Goal: Task Accomplishment & Management: Manage account settings

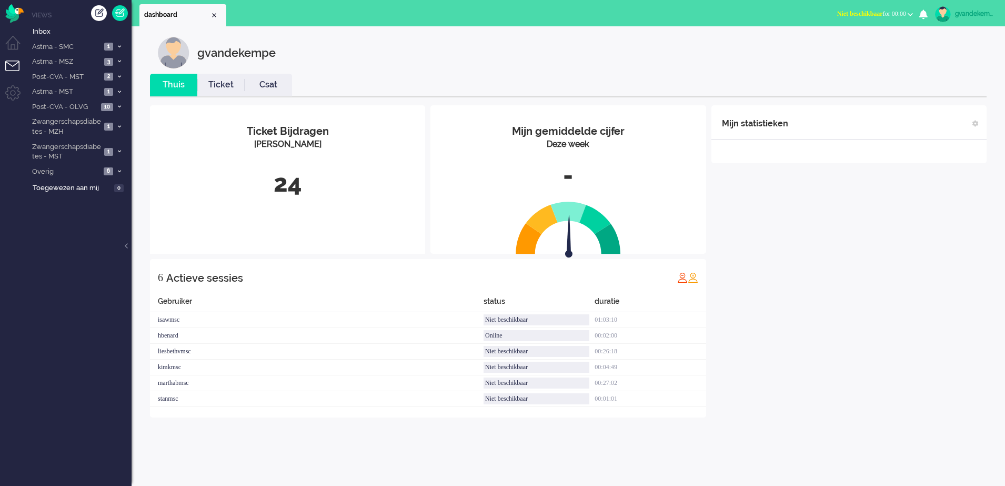
click at [906, 13] on button "Niet beschikbaar for 00:00" at bounding box center [875, 13] width 88 height 15
click at [832, 46] on label "Online" at bounding box center [869, 47] width 83 height 9
click at [119, 62] on icon at bounding box center [119, 61] width 3 height 4
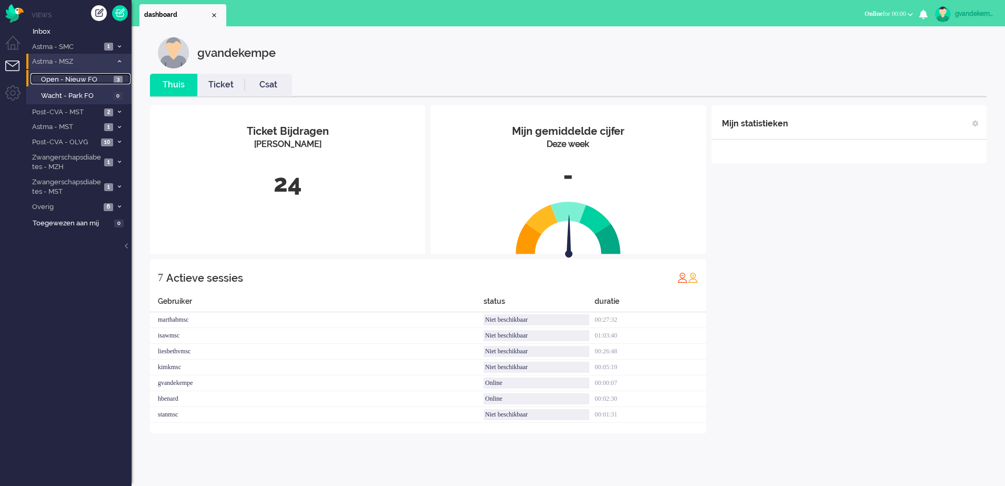
click at [97, 79] on span "Open - Nieuw FO" at bounding box center [76, 80] width 70 height 10
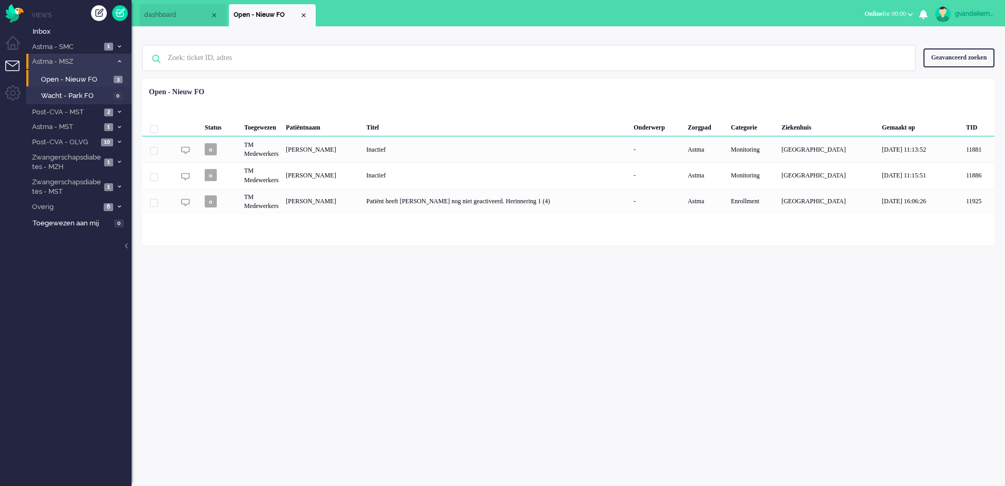
click at [118, 61] on icon at bounding box center [119, 61] width 3 height 4
click at [119, 77] on icon at bounding box center [119, 77] width 3 height 4
click at [93, 96] on span "Open - Nieuw FO" at bounding box center [76, 94] width 70 height 10
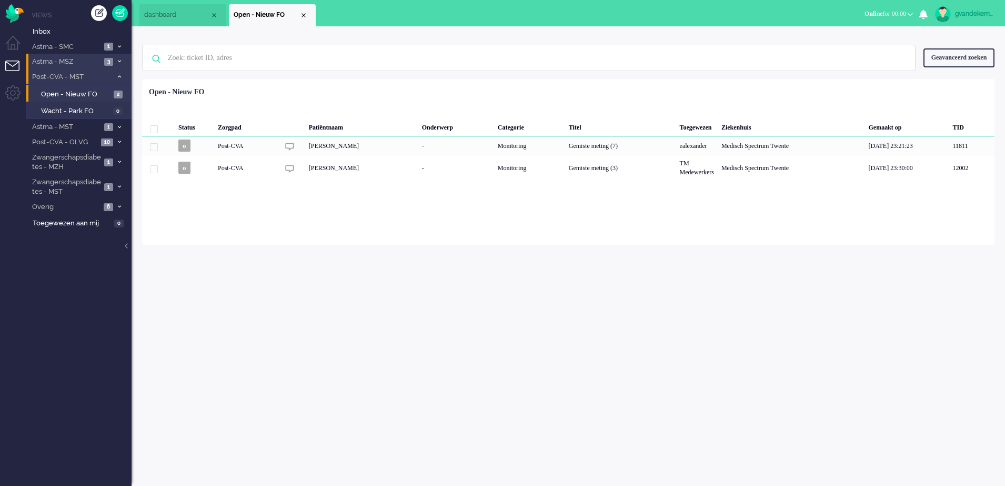
click at [119, 77] on icon at bounding box center [119, 77] width 3 height 4
click at [118, 90] on icon at bounding box center [119, 92] width 3 height 4
click at [98, 109] on span "Open - Nieuw FO" at bounding box center [76, 110] width 71 height 10
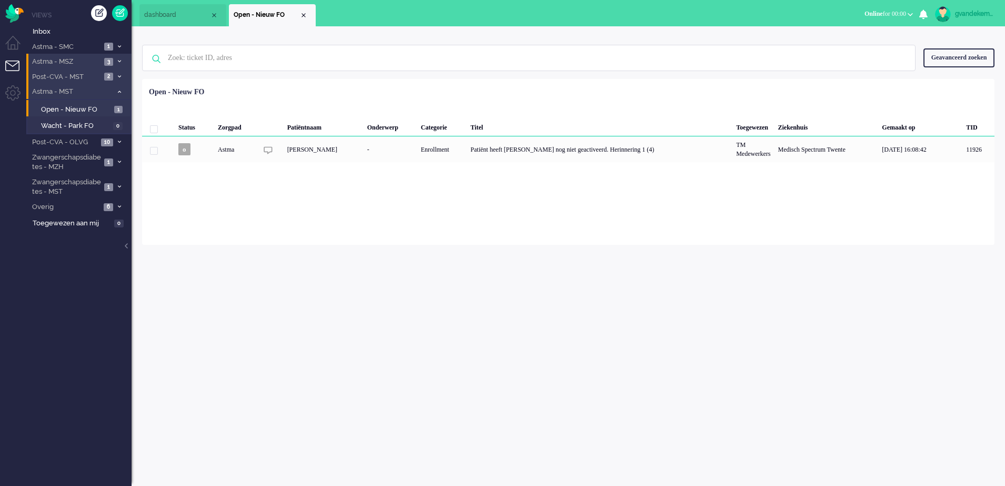
click at [118, 90] on icon at bounding box center [119, 92] width 3 height 4
click at [119, 106] on icon at bounding box center [119, 107] width 3 height 4
click at [90, 124] on span "Open - Nieuw FO" at bounding box center [74, 124] width 67 height 10
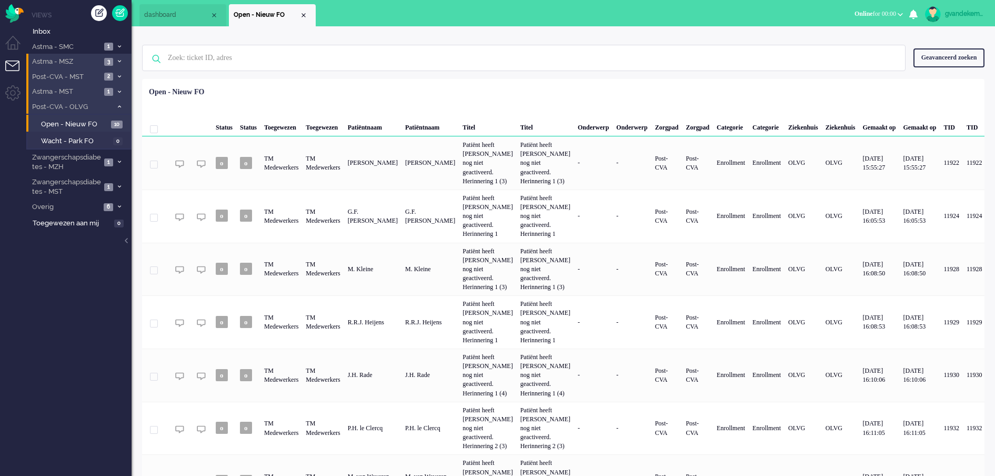
click at [119, 107] on icon at bounding box center [119, 107] width 3 height 4
click at [118, 126] on icon at bounding box center [119, 127] width 3 height 4
click at [89, 148] on span "Open - Nieuw FO" at bounding box center [76, 150] width 71 height 10
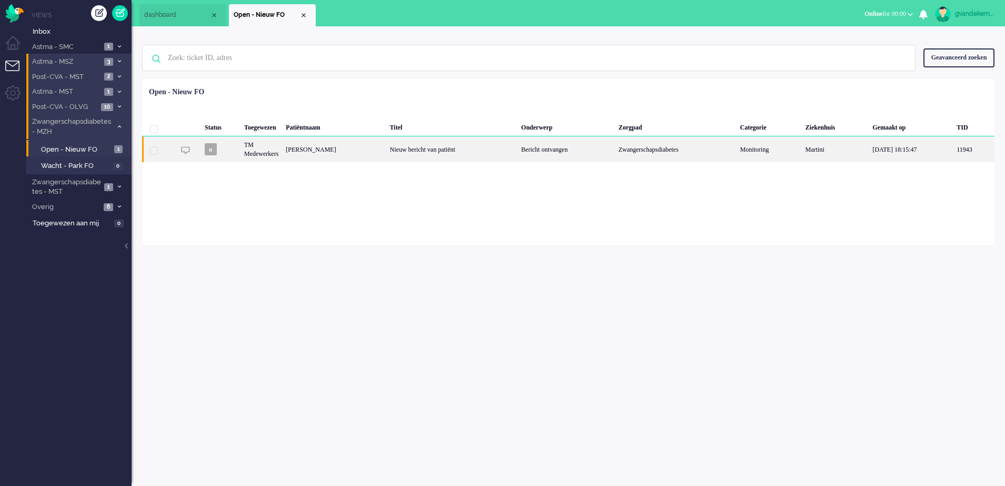
click at [470, 151] on div "Nieuw bericht van patiënt" at bounding box center [452, 149] width 132 height 26
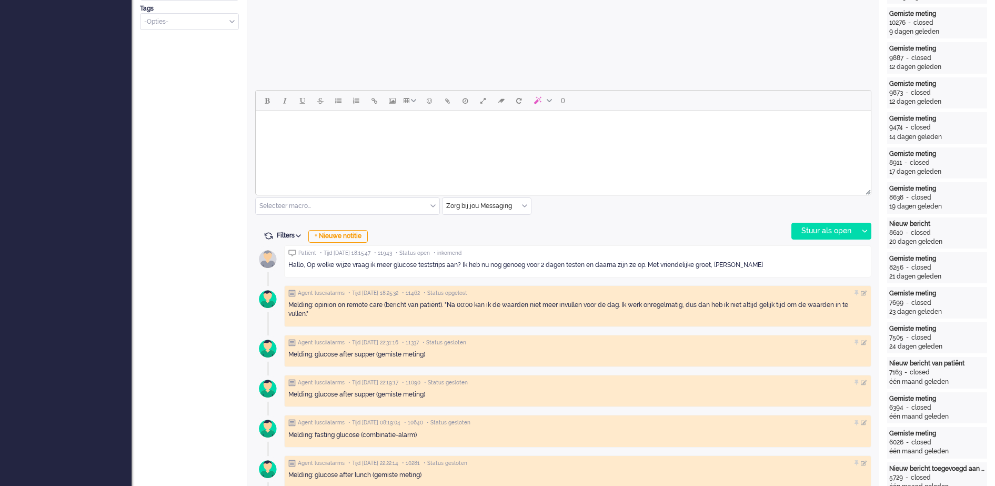
scroll to position [460, 0]
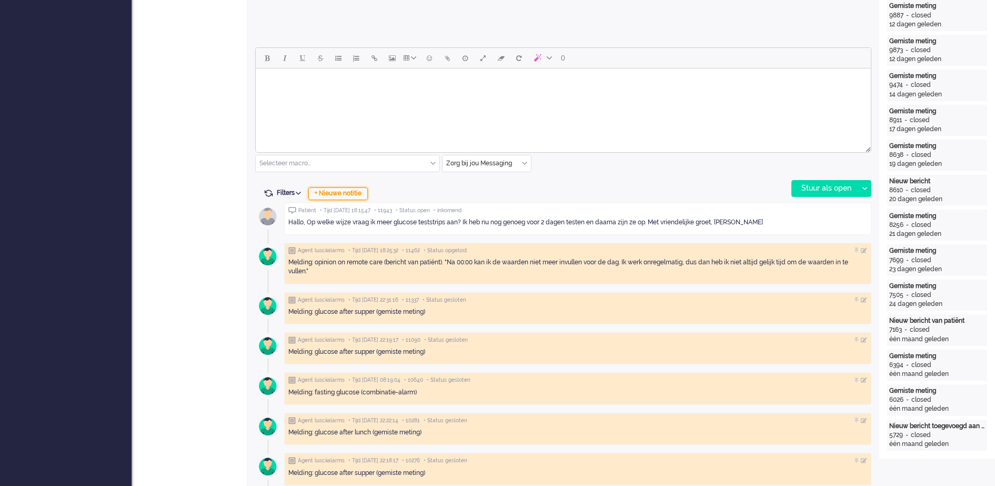
click at [356, 195] on div "+ Nieuwe notitie" at bounding box center [337, 193] width 59 height 13
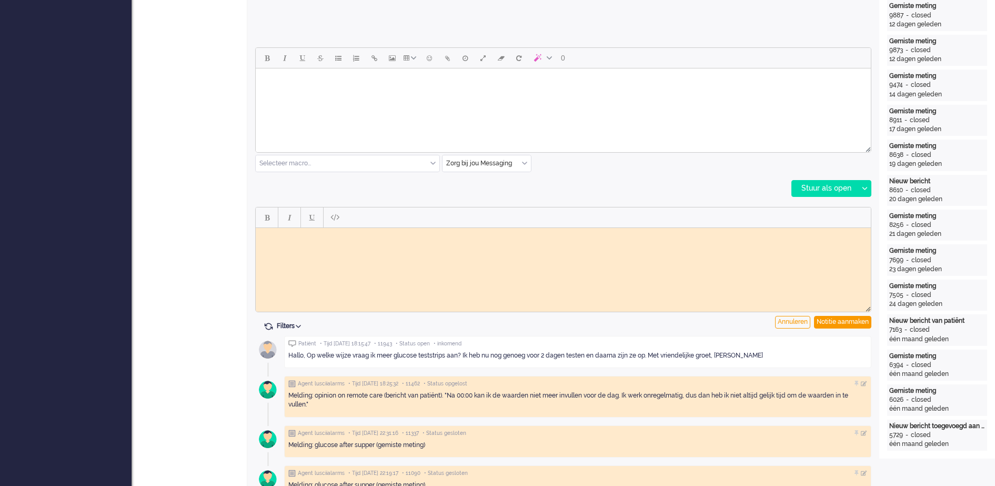
scroll to position [0, 0]
click at [315, 235] on body "Rich Text Area. Press ALT-0 for help." at bounding box center [563, 236] width 607 height 8
click at [839, 323] on div "Notitie aanmaken" at bounding box center [842, 322] width 57 height 13
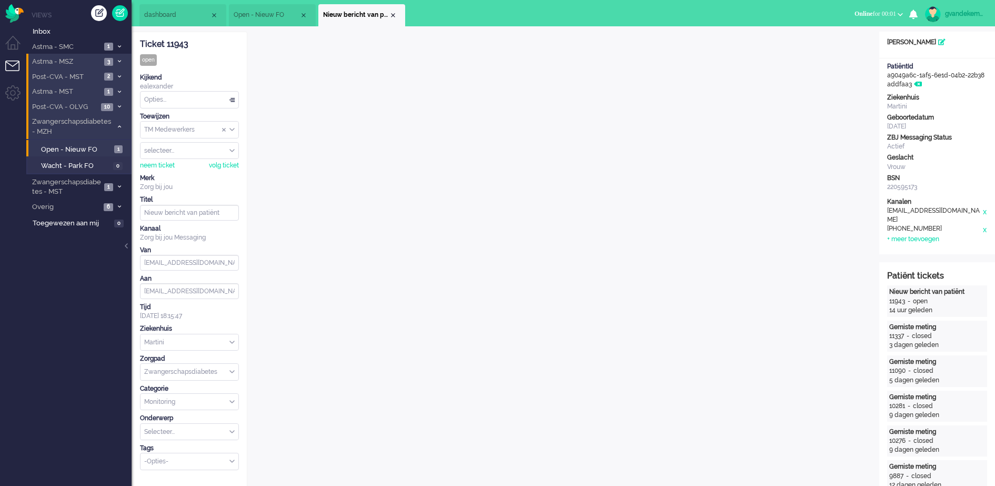
click at [232, 131] on div "TM Medewerkers" at bounding box center [189, 130] width 98 height 16
click at [200, 159] on span "TM Verpleegkundigen" at bounding box center [177, 160] width 64 height 9
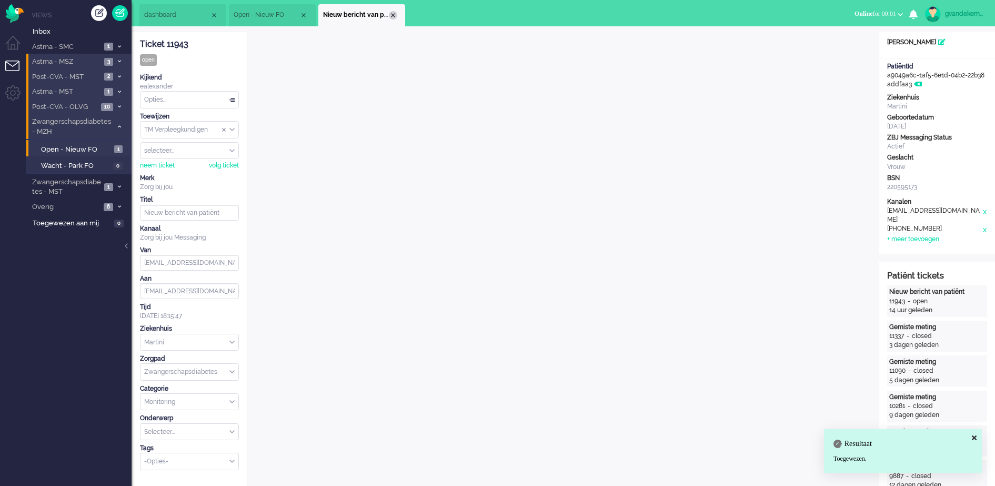
click at [394, 18] on div "Close tab" at bounding box center [393, 15] width 8 height 8
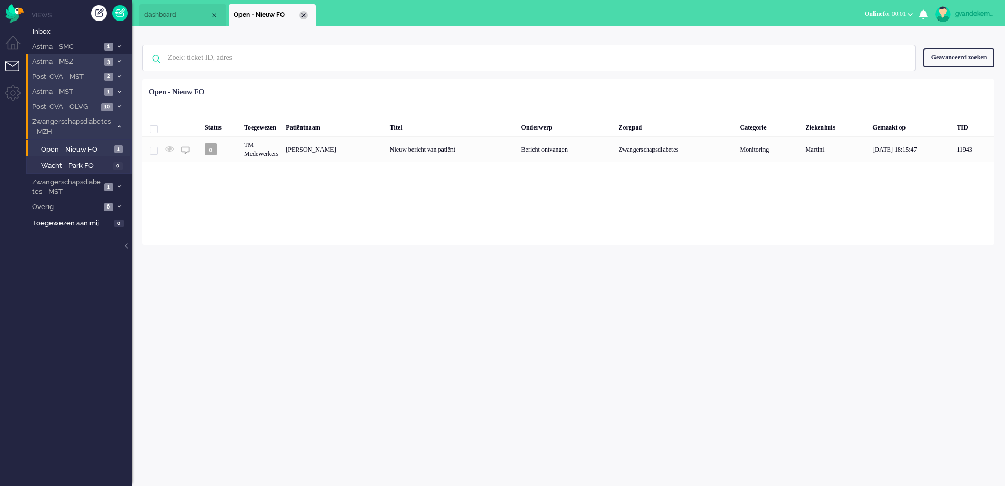
click at [303, 18] on div "Close tab" at bounding box center [303, 15] width 8 height 8
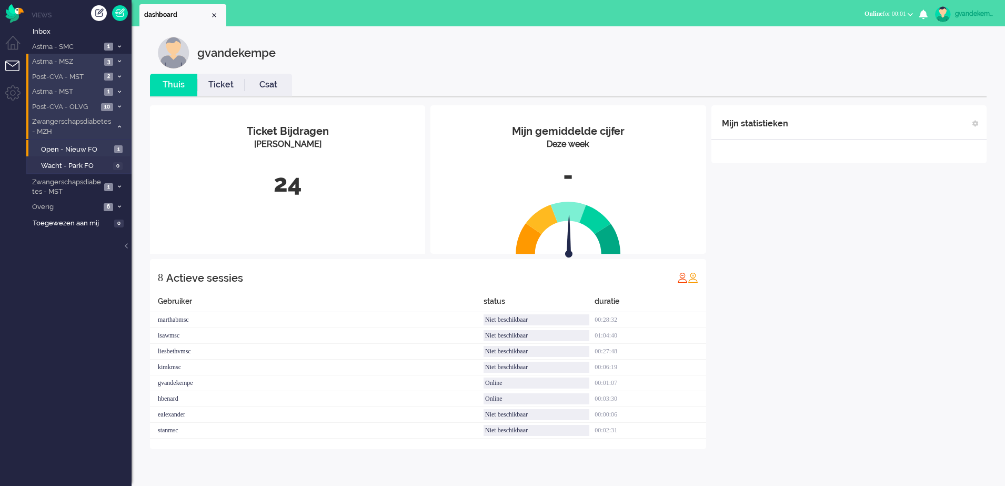
click at [119, 126] on icon at bounding box center [119, 127] width 3 height 4
click at [118, 151] on icon at bounding box center [119, 151] width 3 height 4
click at [116, 175] on span "1" at bounding box center [118, 174] width 8 height 8
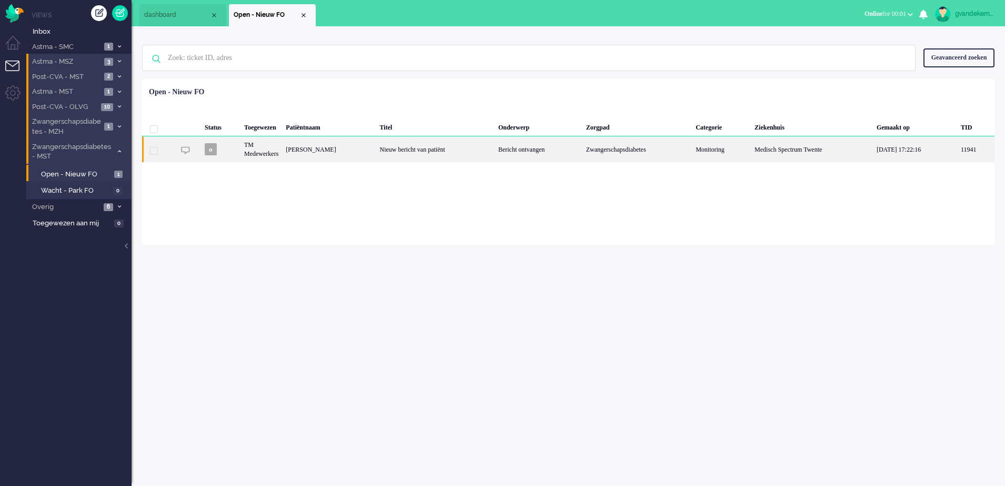
click at [546, 146] on div "Bericht ontvangen" at bounding box center [539, 149] width 88 height 26
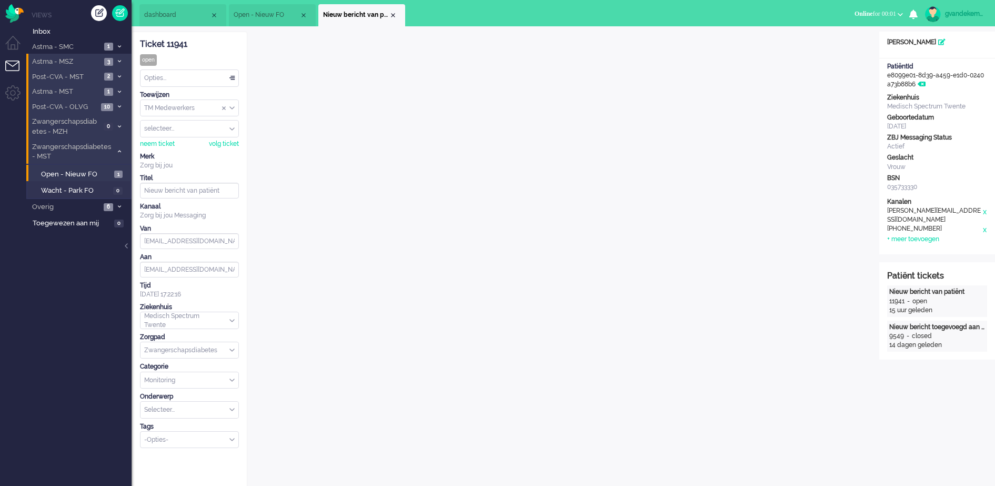
click at [232, 77] on div "Opties..." at bounding box center [189, 78] width 98 height 16
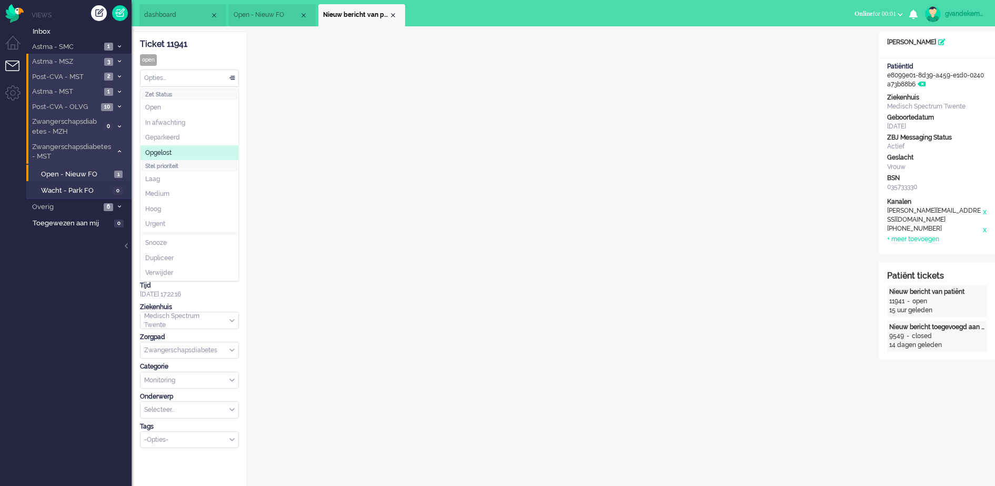
click at [190, 149] on li "Opgelost" at bounding box center [189, 152] width 98 height 15
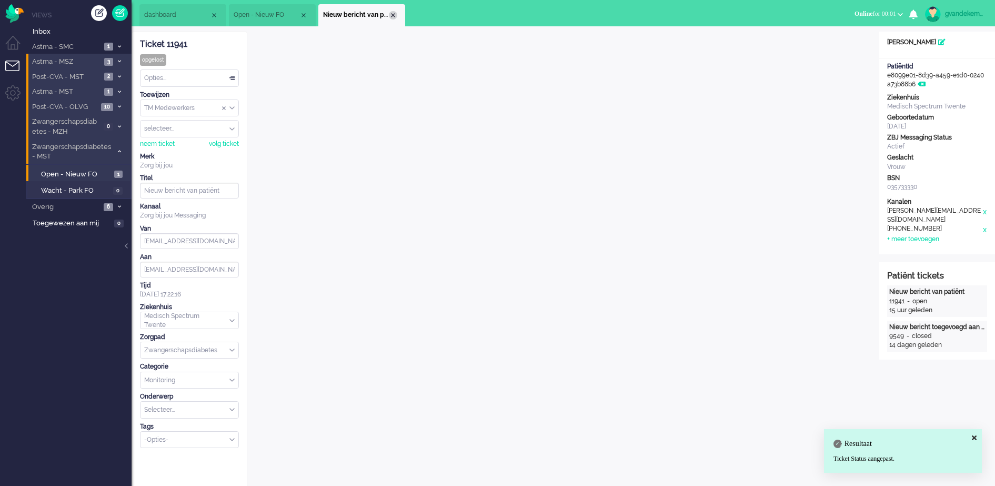
click at [390, 11] on div "Close tab" at bounding box center [393, 15] width 8 height 8
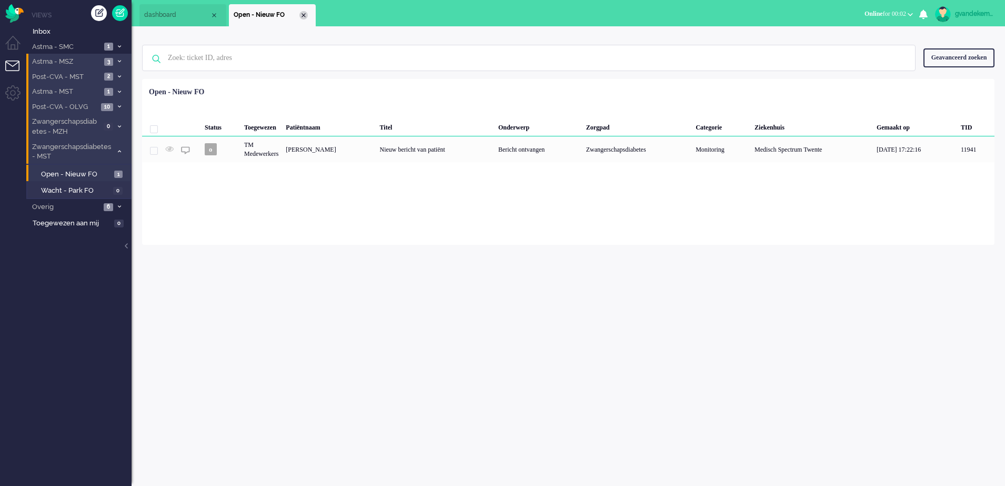
click at [304, 14] on div "Close tab" at bounding box center [303, 15] width 8 height 8
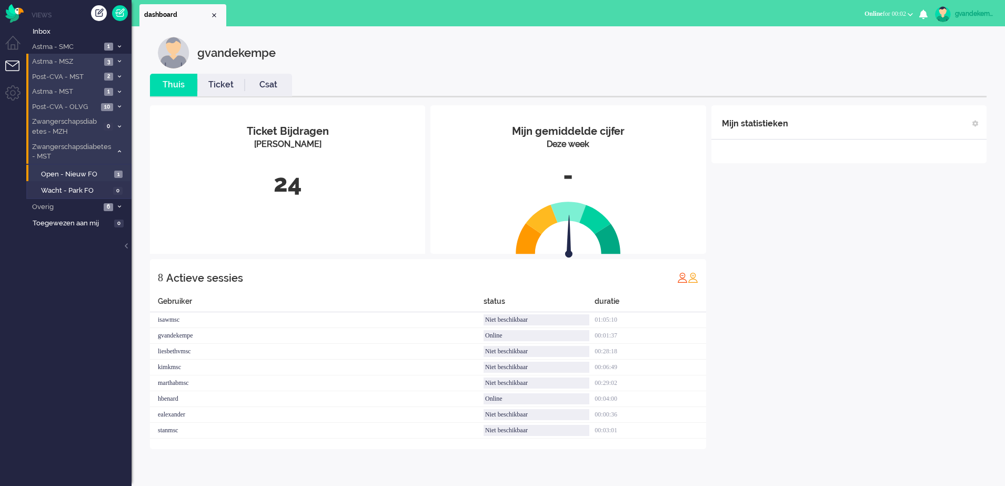
click at [118, 150] on icon at bounding box center [119, 151] width 3 height 4
click at [800, 257] on div "Mijn statistieken + Statistieken toevoegen Bel tijd (gemiddelde dag) Wrapup tij…" at bounding box center [848, 277] width 275 height 344
click at [842, 248] on div "Mijn statistieken + Statistieken toevoegen Bel tijd (gemiddelde dag) Wrapup tij…" at bounding box center [848, 277] width 275 height 344
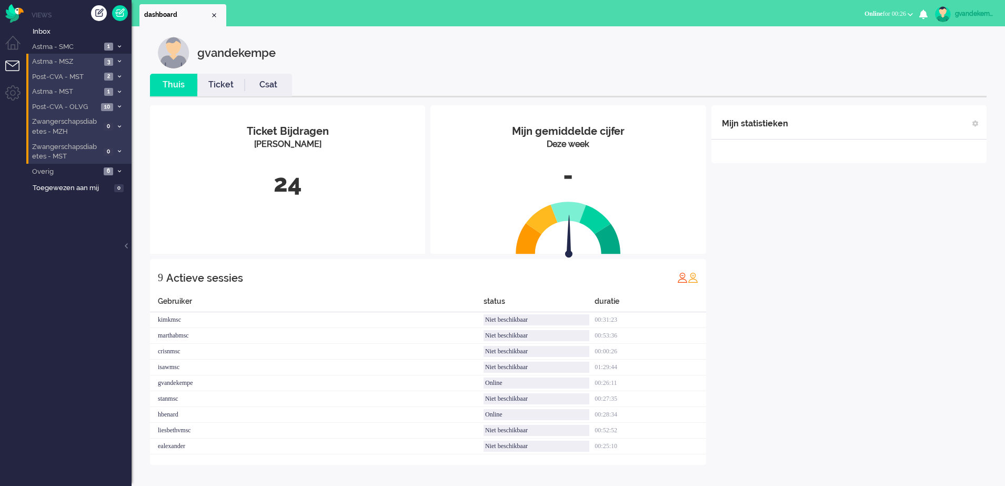
click at [119, 107] on icon at bounding box center [119, 107] width 3 height 4
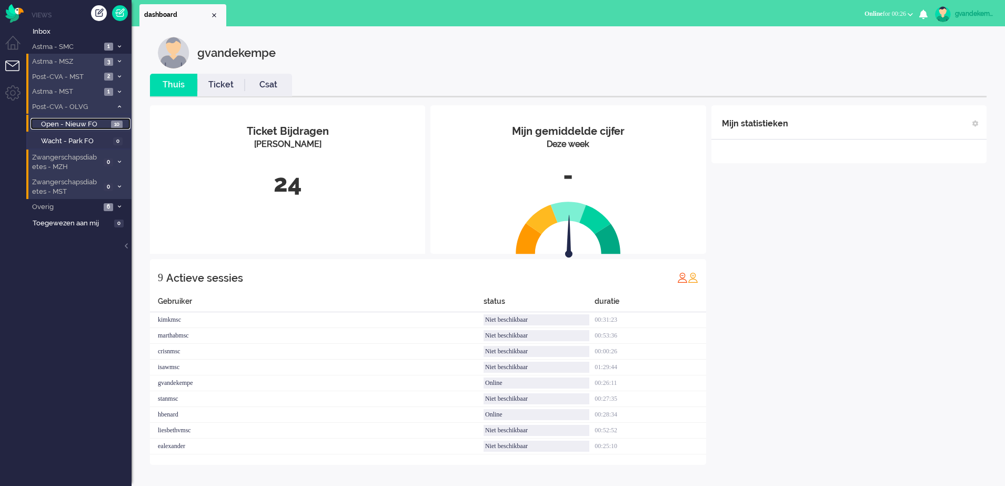
click at [100, 122] on span "Open - Nieuw FO" at bounding box center [74, 124] width 67 height 10
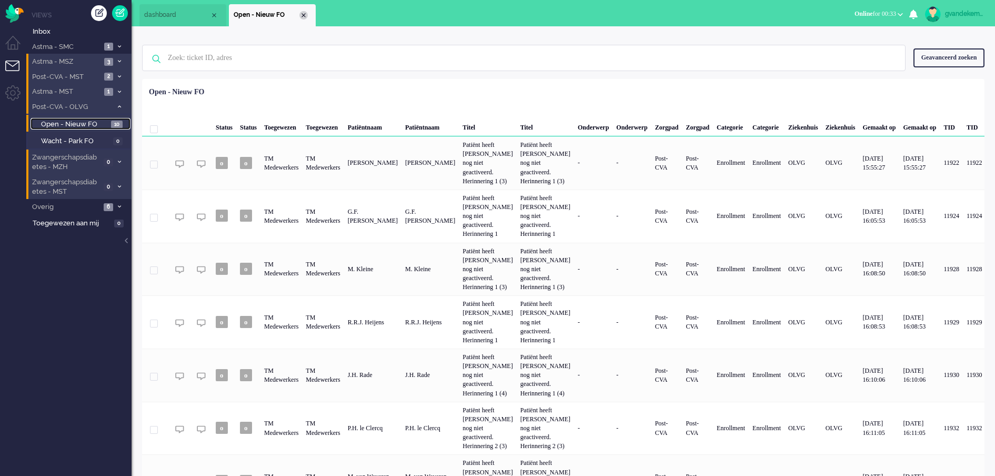
click at [304, 16] on div "Close tab" at bounding box center [303, 15] width 8 height 8
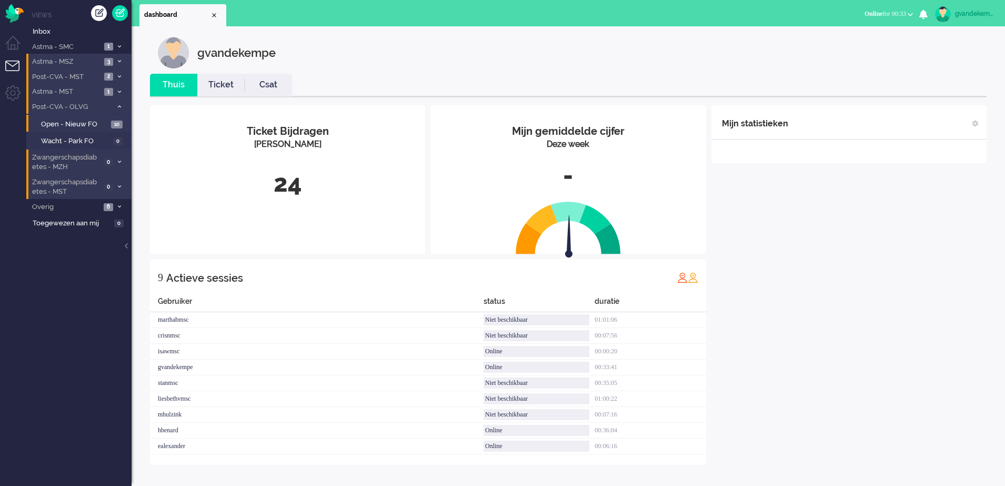
click at [889, 230] on div "Mijn statistieken + Statistieken toevoegen Bel tijd (gemiddelde dag) Wrapup tij…" at bounding box center [848, 284] width 275 height 359
click at [118, 90] on icon at bounding box center [119, 92] width 3 height 4
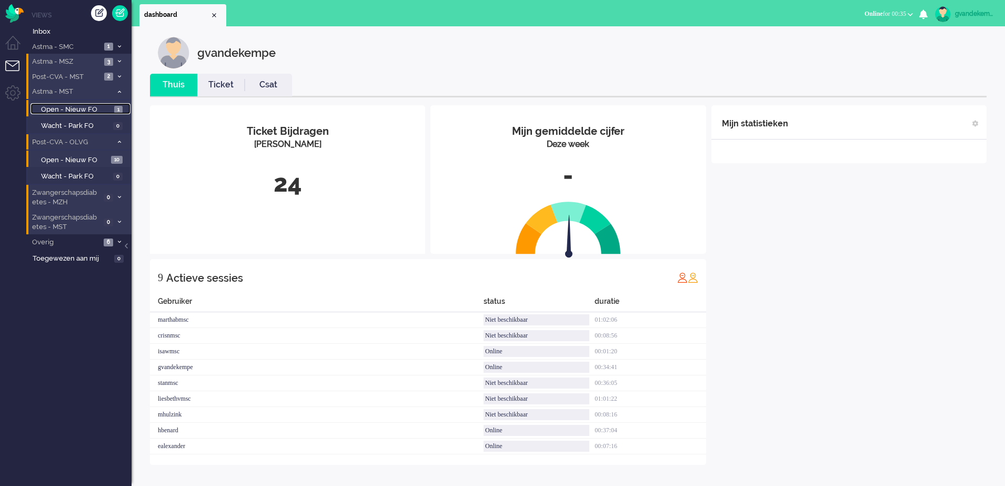
click at [90, 105] on span "Open - Nieuw FO" at bounding box center [76, 110] width 71 height 10
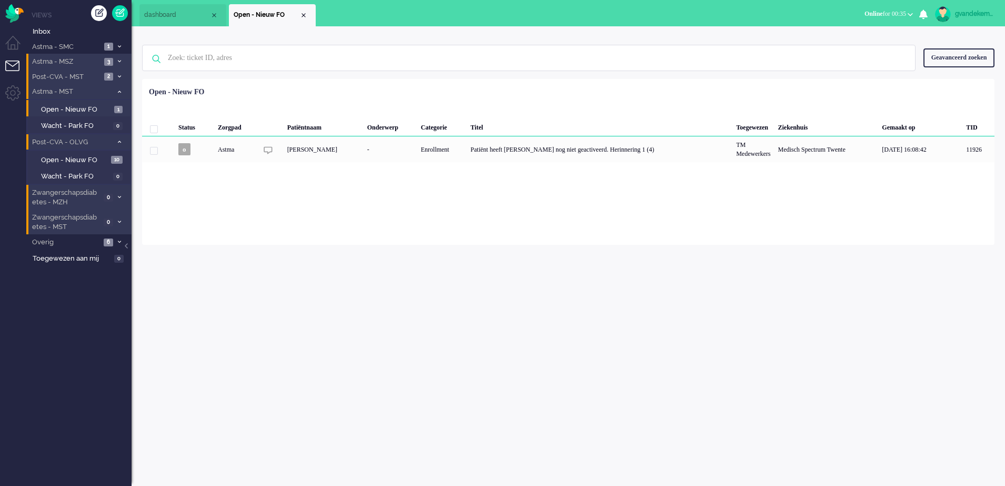
click at [117, 63] on span at bounding box center [119, 62] width 8 height 6
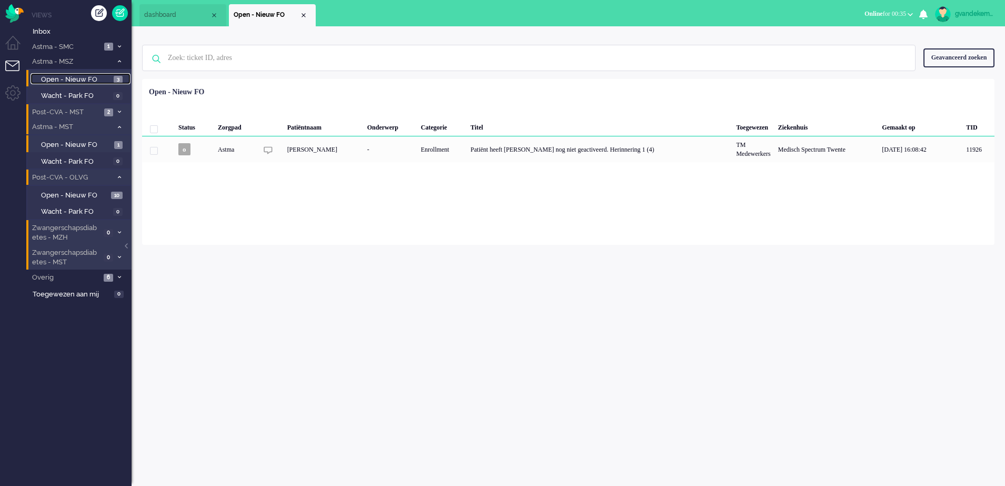
click at [104, 76] on span "Open - Nieuw FO" at bounding box center [76, 80] width 70 height 10
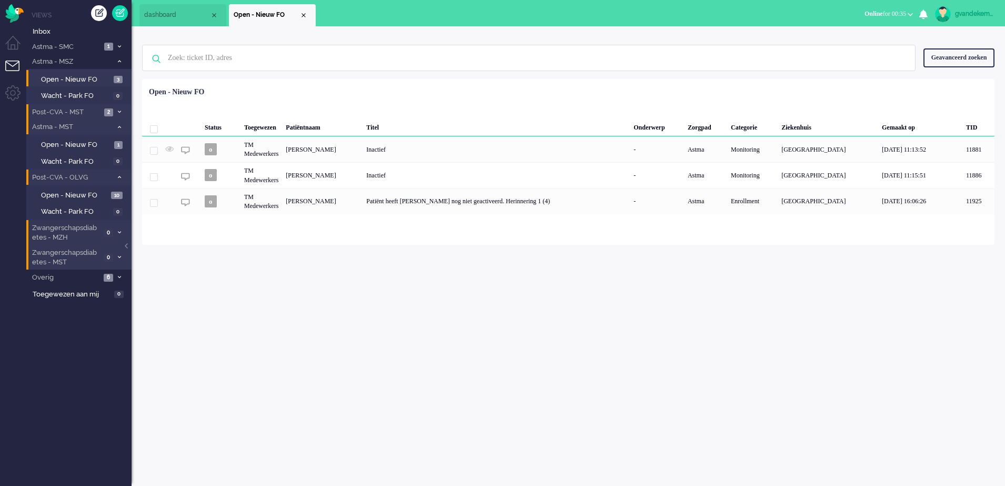
click at [120, 112] on icon at bounding box center [119, 112] width 3 height 4
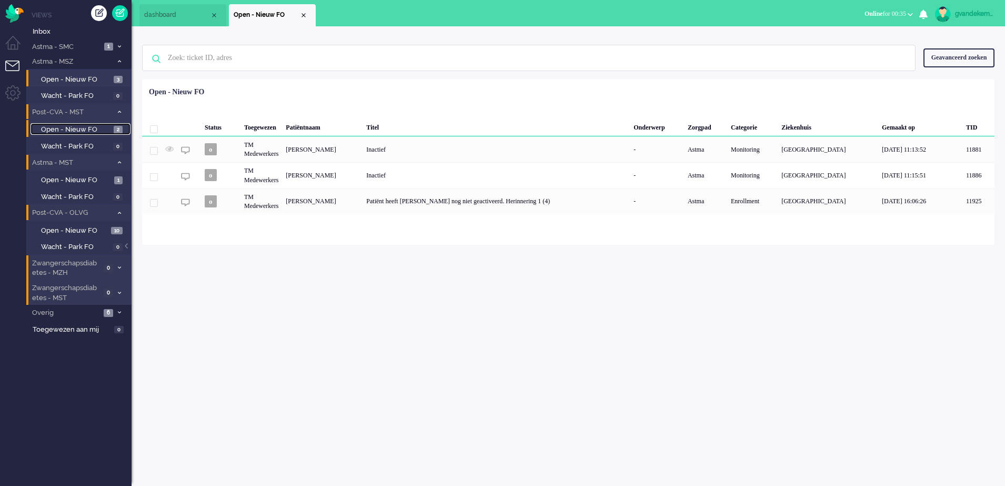
click at [96, 128] on span "Open - Nieuw FO" at bounding box center [76, 130] width 70 height 10
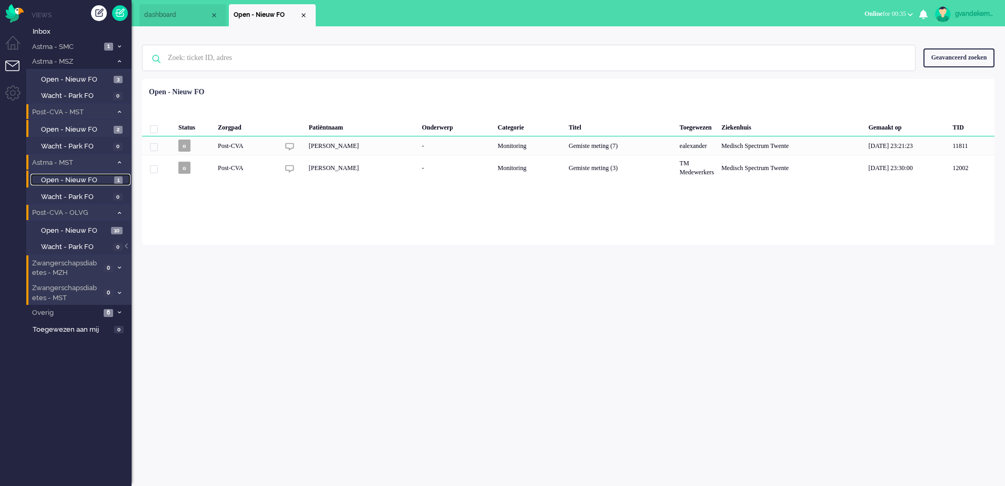
click at [96, 177] on span "Open - Nieuw FO" at bounding box center [76, 180] width 71 height 10
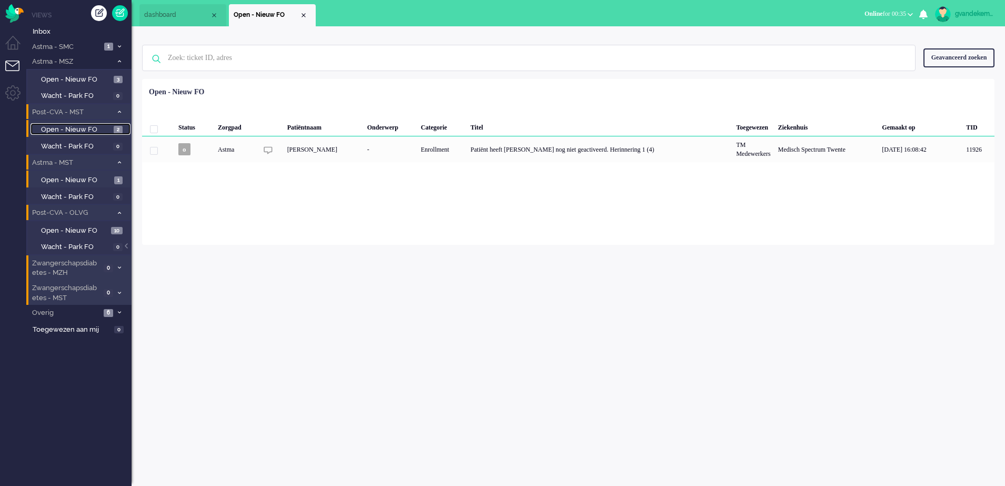
click at [95, 129] on span "Open - Nieuw FO" at bounding box center [76, 130] width 70 height 10
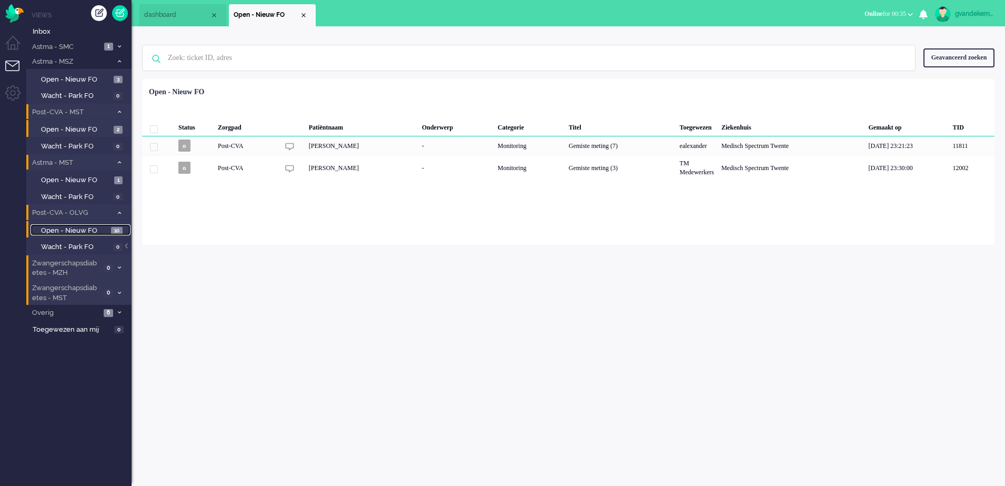
click at [102, 227] on span "Open - Nieuw FO" at bounding box center [74, 231] width 67 height 10
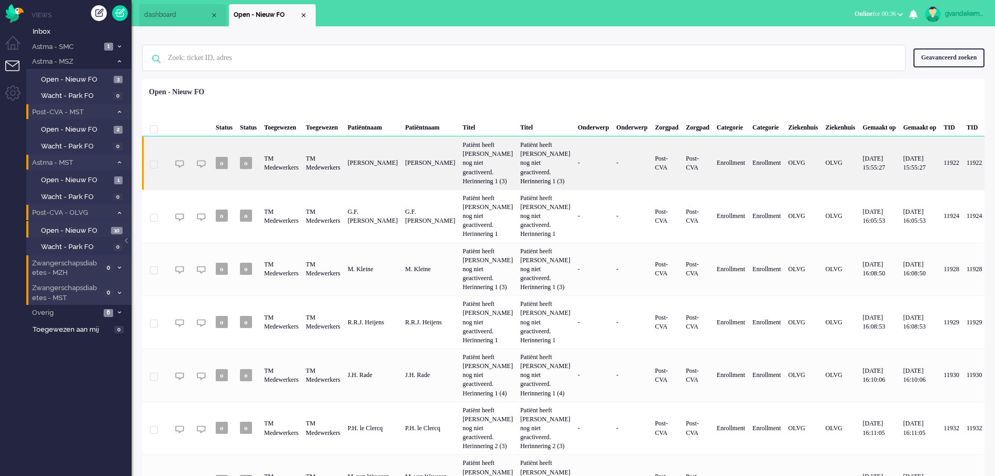
click at [401, 165] on div "[PERSON_NAME]" at bounding box center [372, 162] width 57 height 53
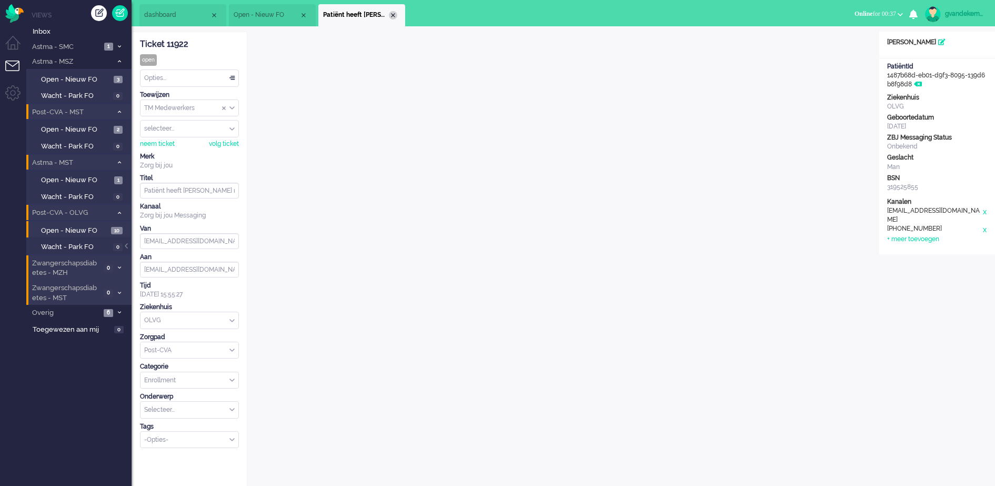
click at [393, 14] on div "Close tab" at bounding box center [393, 15] width 8 height 8
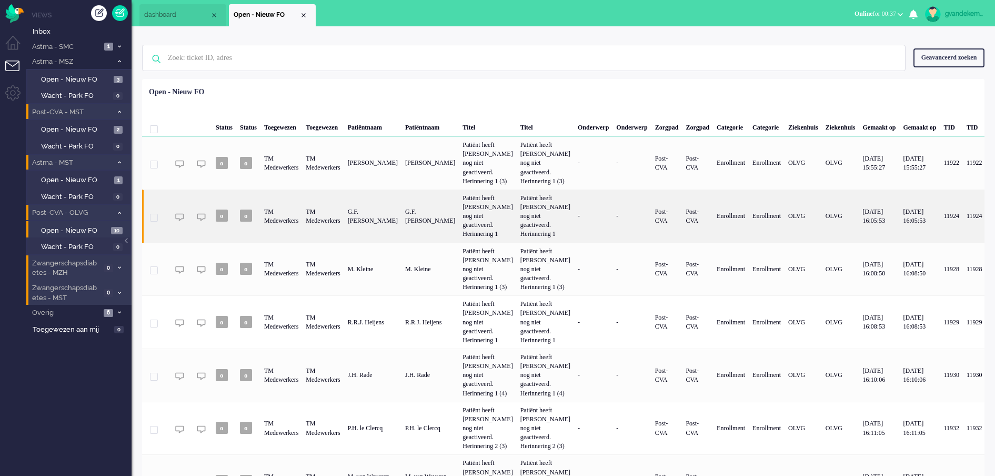
click at [459, 238] on div "G.F. [PERSON_NAME]" at bounding box center [429, 215] width 57 height 53
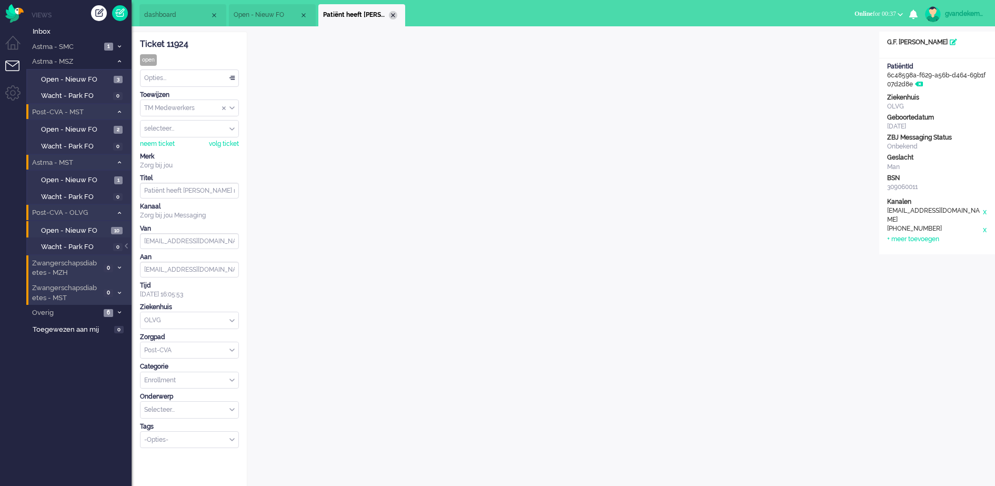
click at [394, 14] on div "Close tab" at bounding box center [393, 15] width 8 height 8
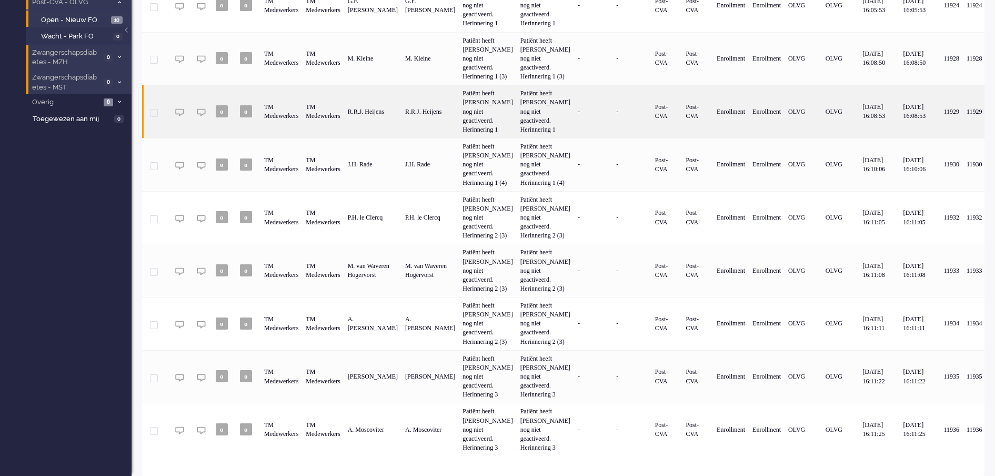
scroll to position [312, 0]
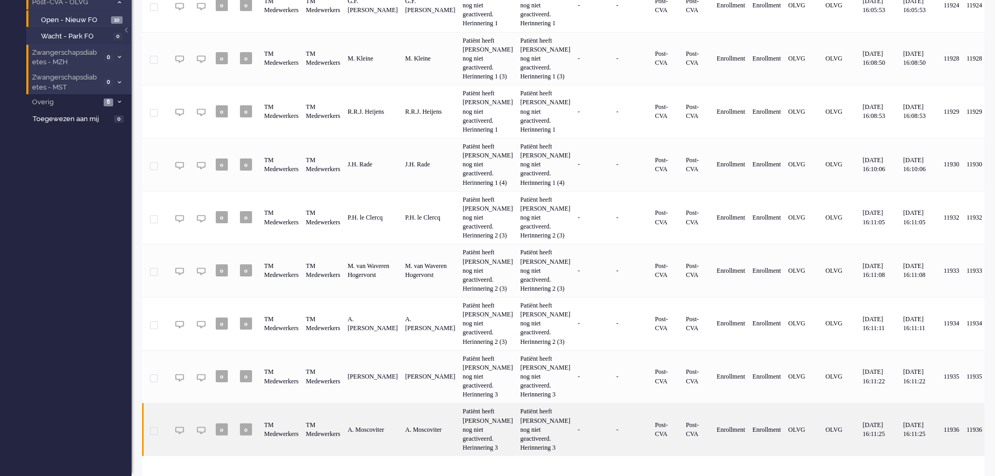
click at [401, 413] on div "A. Moscoviter" at bounding box center [372, 429] width 57 height 53
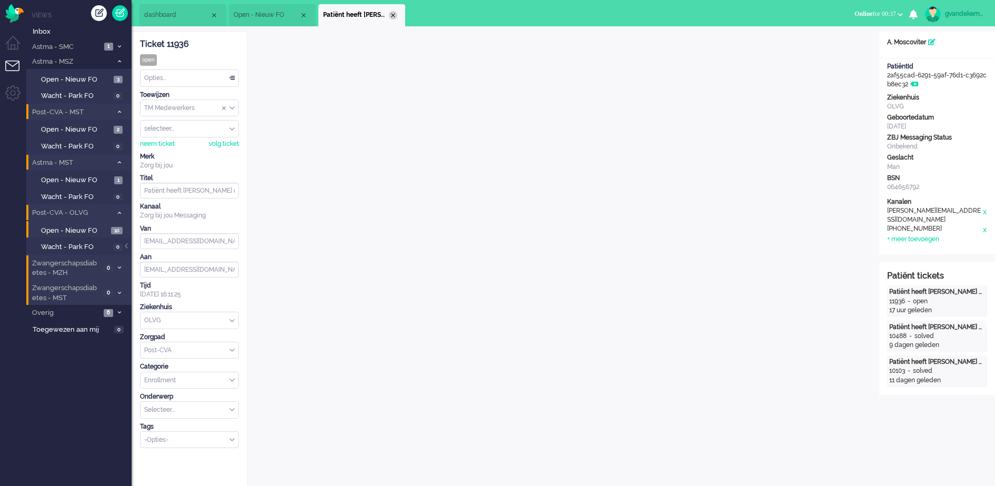
click at [393, 14] on div "Close tab" at bounding box center [393, 15] width 8 height 8
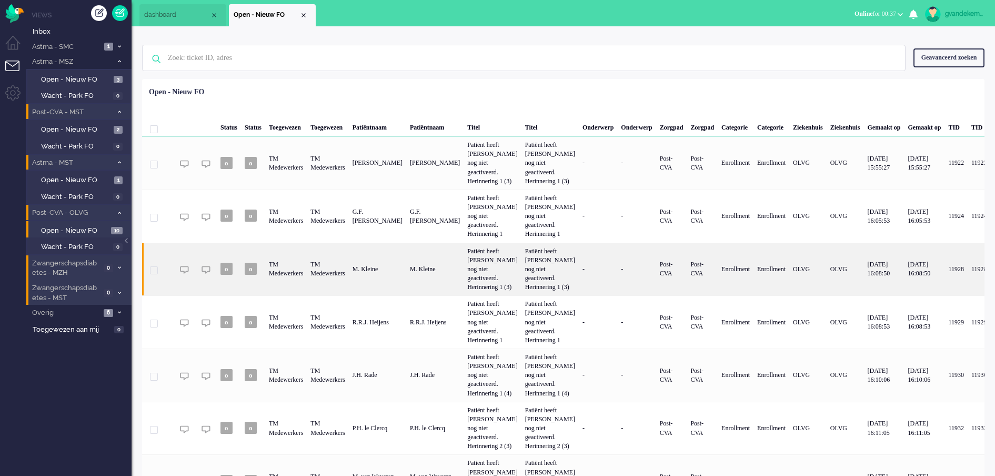
click at [398, 287] on div "M. Kleine" at bounding box center [377, 269] width 57 height 53
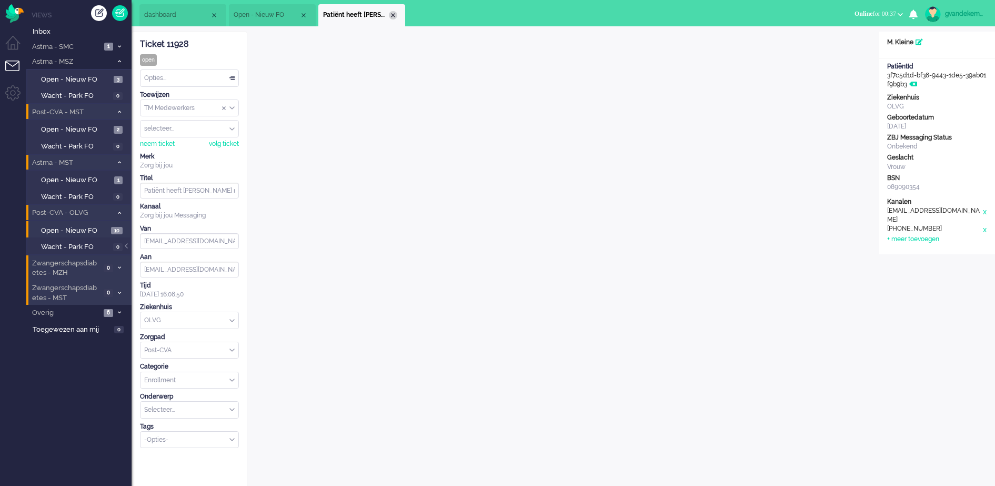
click at [392, 15] on div "Close tab" at bounding box center [393, 15] width 8 height 8
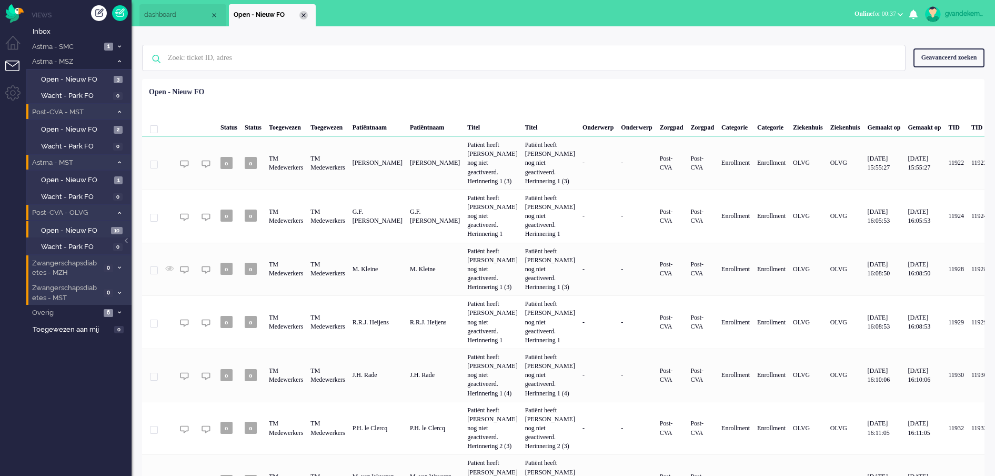
click at [303, 14] on div "Close tab" at bounding box center [303, 15] width 8 height 8
